Goal: Check status: Check status

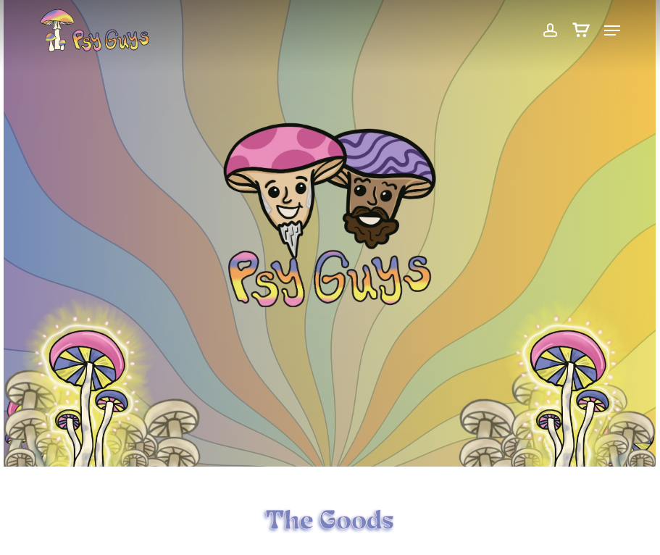
click at [547, 31] on span at bounding box center [549, 30] width 15 height 25
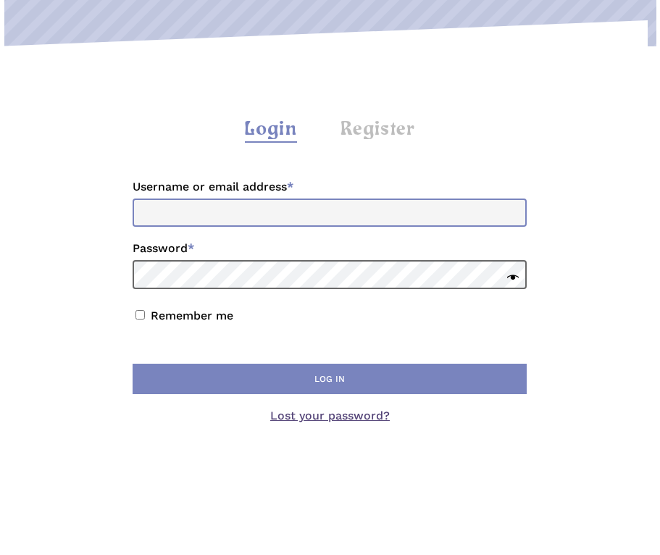
scroll to position [217, 0]
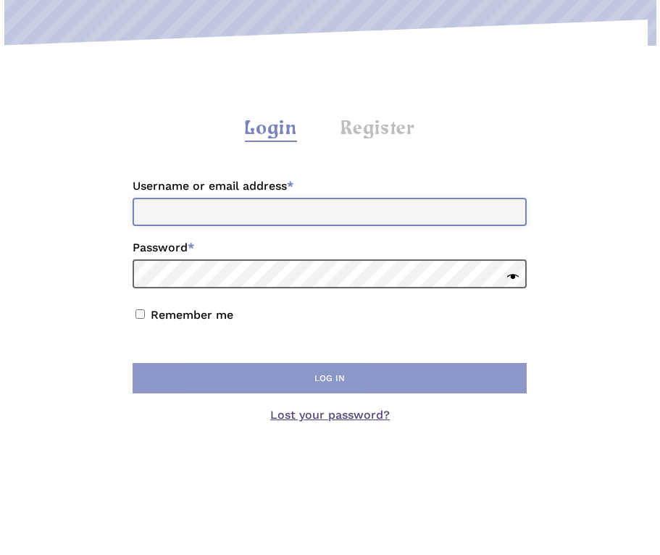
type input "**********"
click at [293, 367] on button "Log in" at bounding box center [330, 378] width 394 height 30
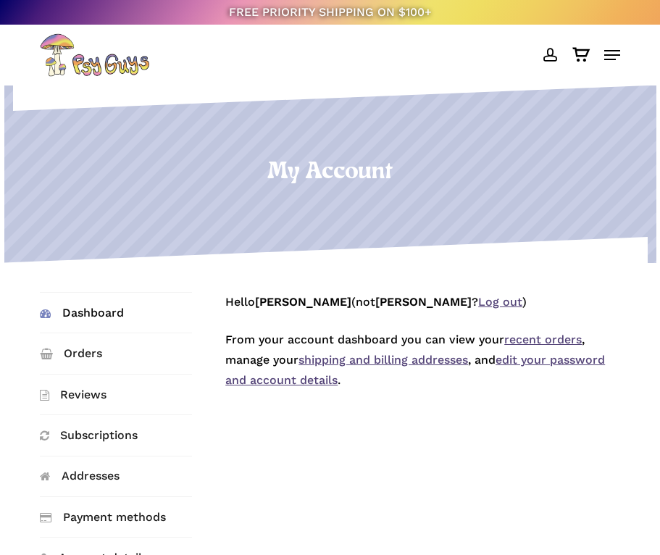
click at [543, 479] on div "Dashboard Orders Reviews Subscriptions Addresses Payment methods Account detail…" at bounding box center [330, 487] width 581 height 390
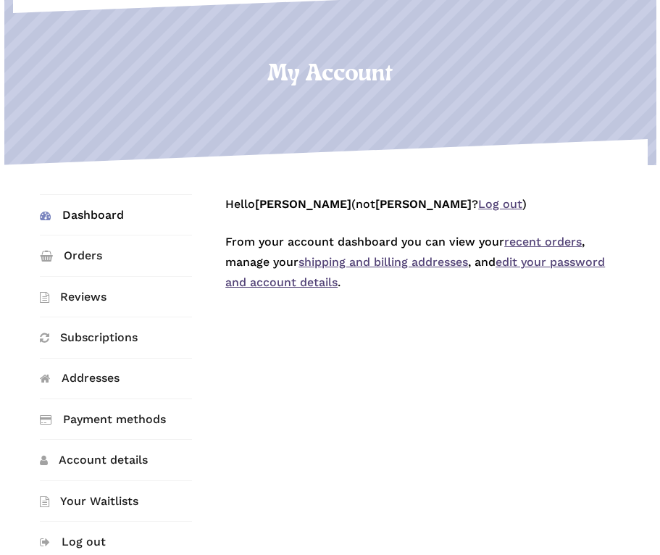
scroll to position [72, 0]
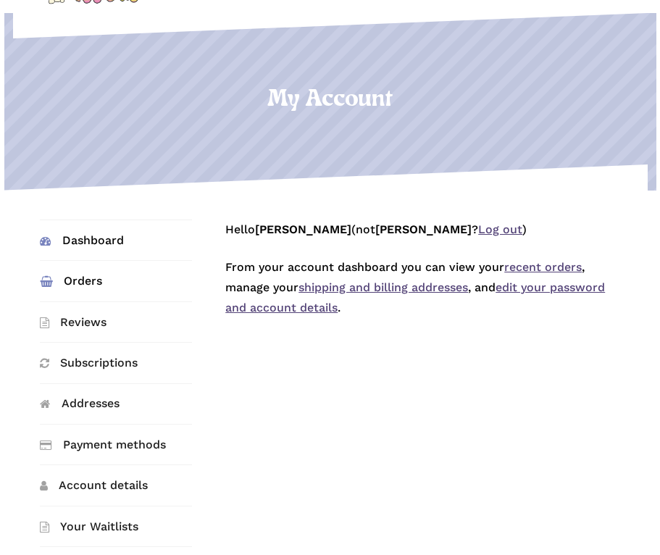
click at [71, 272] on link "Orders" at bounding box center [116, 281] width 153 height 40
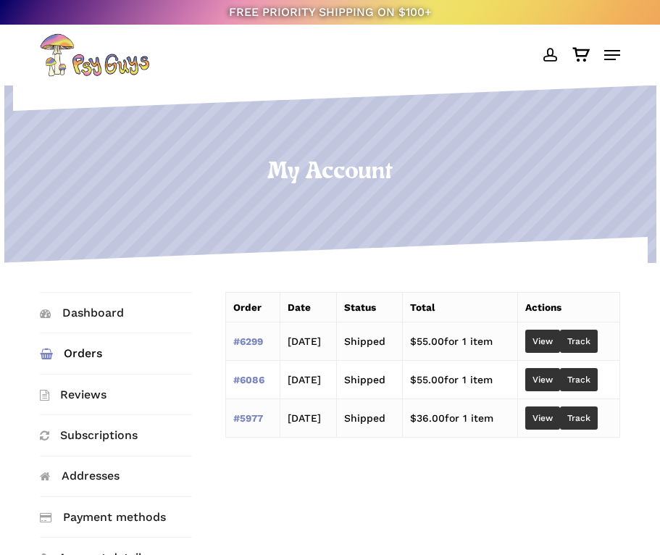
click at [581, 324] on td "View Track" at bounding box center [569, 341] width 102 height 38
click at [596, 337] on link "Track" at bounding box center [579, 340] width 38 height 23
